Goal: Information Seeking & Learning: Learn about a topic

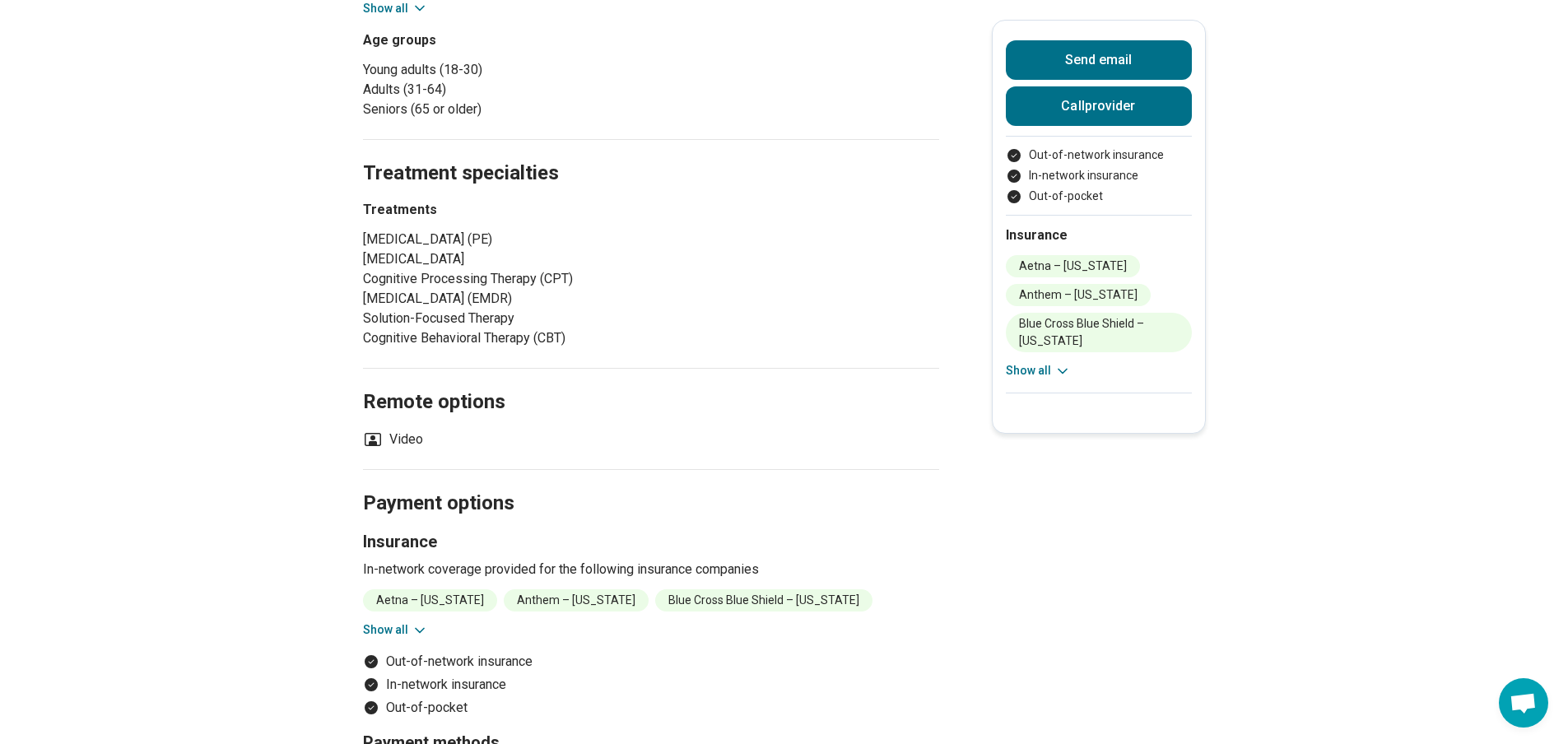
scroll to position [330, 0]
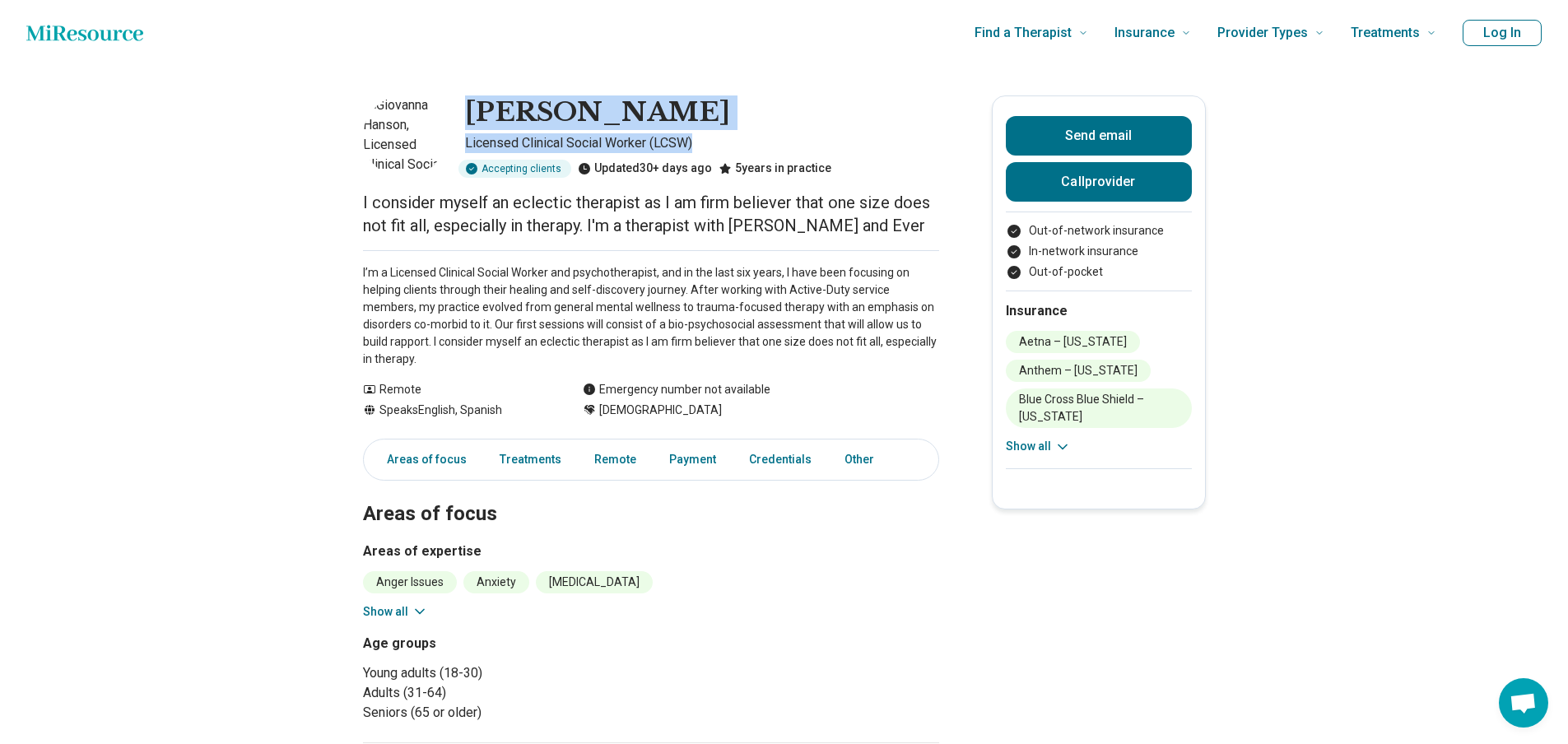
drag, startPoint x: 710, startPoint y: 139, endPoint x: 473, endPoint y: 118, distance: 237.9
click at [473, 118] on div "Giovanna Hanson Licensed Clinical Social Worker (LCSW) Accepting clients Update…" at bounding box center [650, 137] width 576 height 83
click at [649, 110] on h1 "[PERSON_NAME]" at bounding box center [597, 113] width 265 height 35
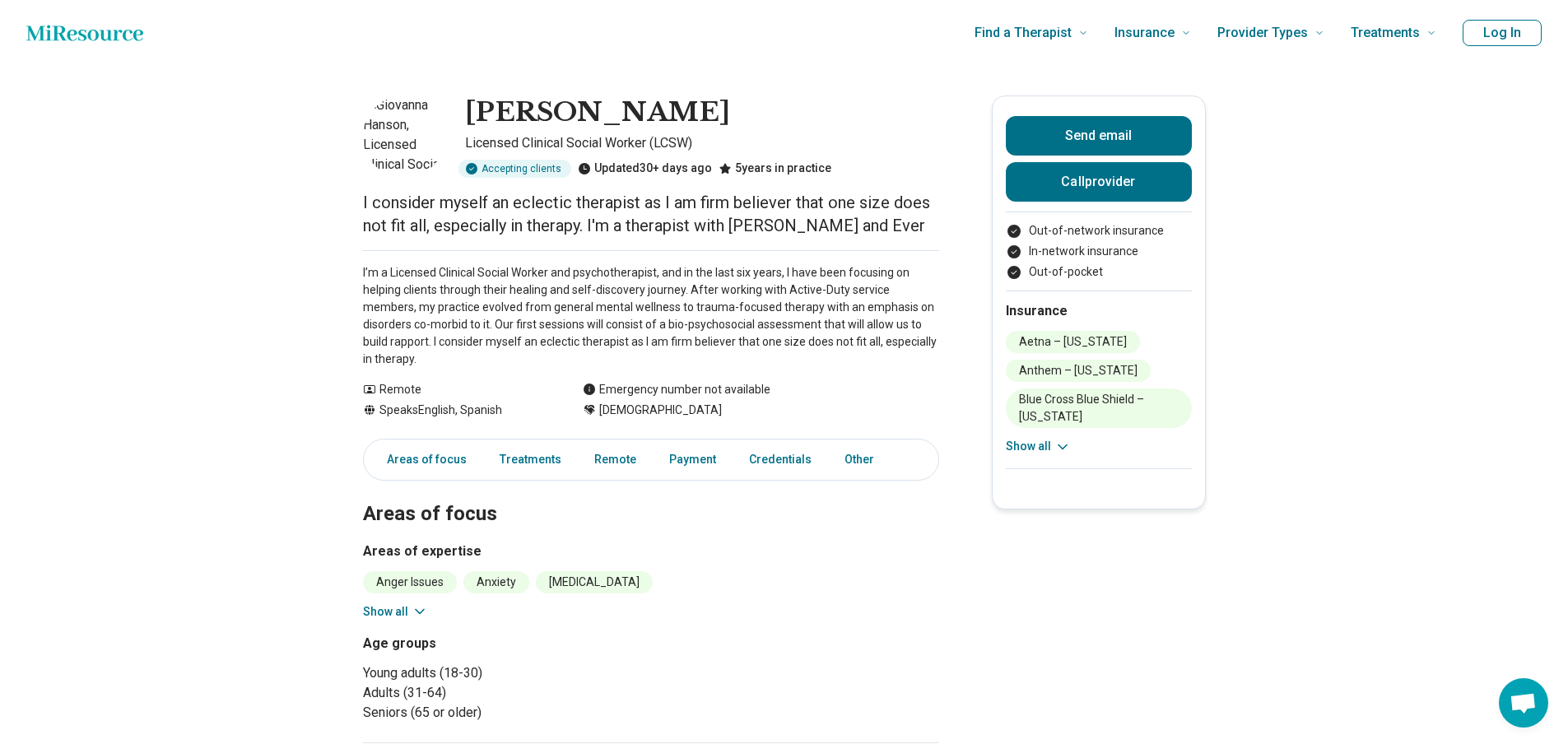
drag, startPoint x: 719, startPoint y: 111, endPoint x: 484, endPoint y: 107, distance: 235.0
click at [477, 109] on div "[PERSON_NAME]" at bounding box center [702, 113] width 474 height 35
copy h1 "[PERSON_NAME]"
click at [740, 115] on div "[PERSON_NAME]" at bounding box center [702, 113] width 474 height 35
drag, startPoint x: 467, startPoint y: 340, endPoint x: 528, endPoint y: 342, distance: 61.0
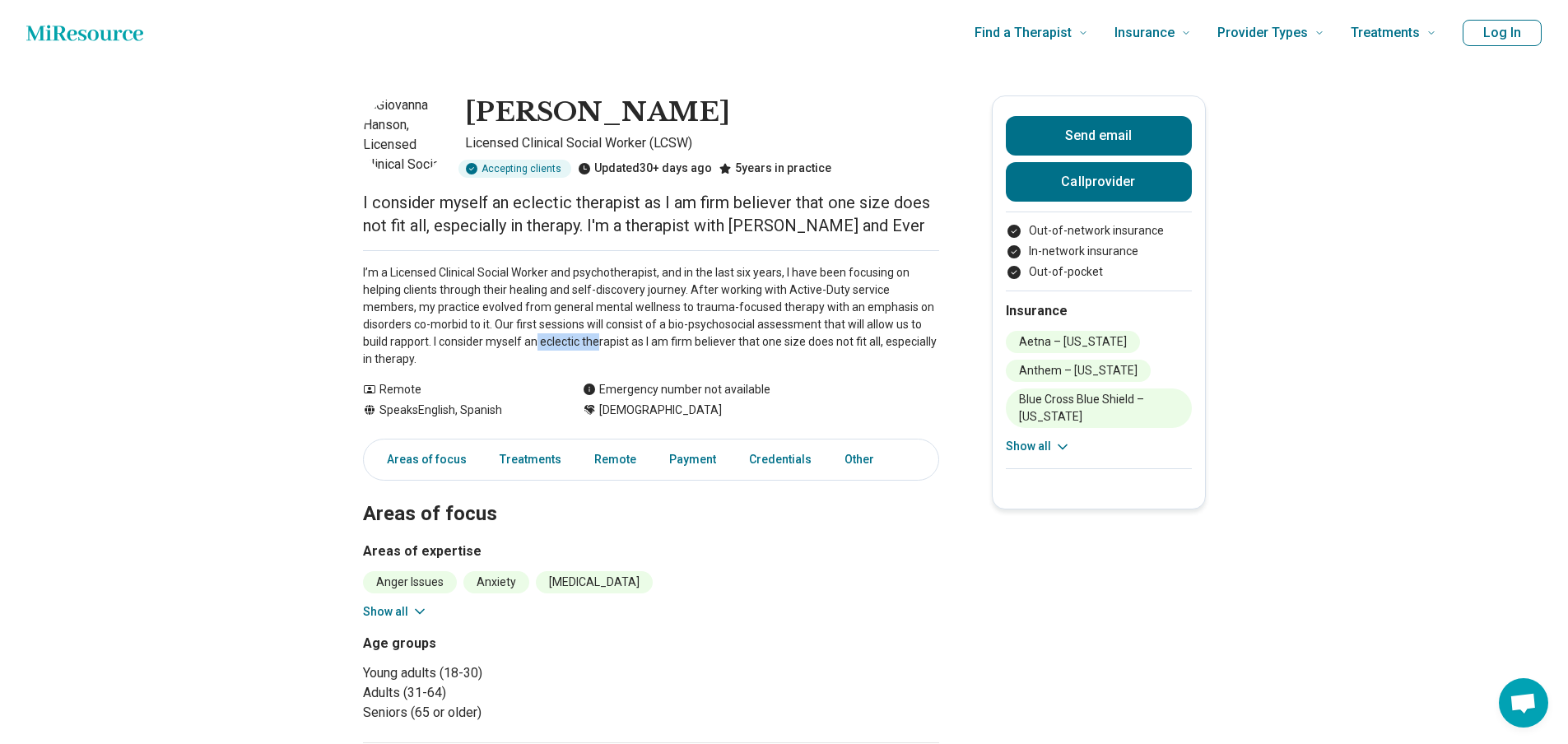
click at [528, 342] on p "I’m a Licensed Clinical Social Worker and psychotherapist, and in the last six …" at bounding box center [650, 316] width 576 height 104
click at [515, 381] on div "Remote" at bounding box center [456, 389] width 186 height 17
drag, startPoint x: 468, startPoint y: 341, endPoint x: 555, endPoint y: 343, distance: 87.0
click at [555, 343] on p "I’m a Licensed Clinical Social Worker and psychotherapist, and in the last six …" at bounding box center [650, 316] width 576 height 104
